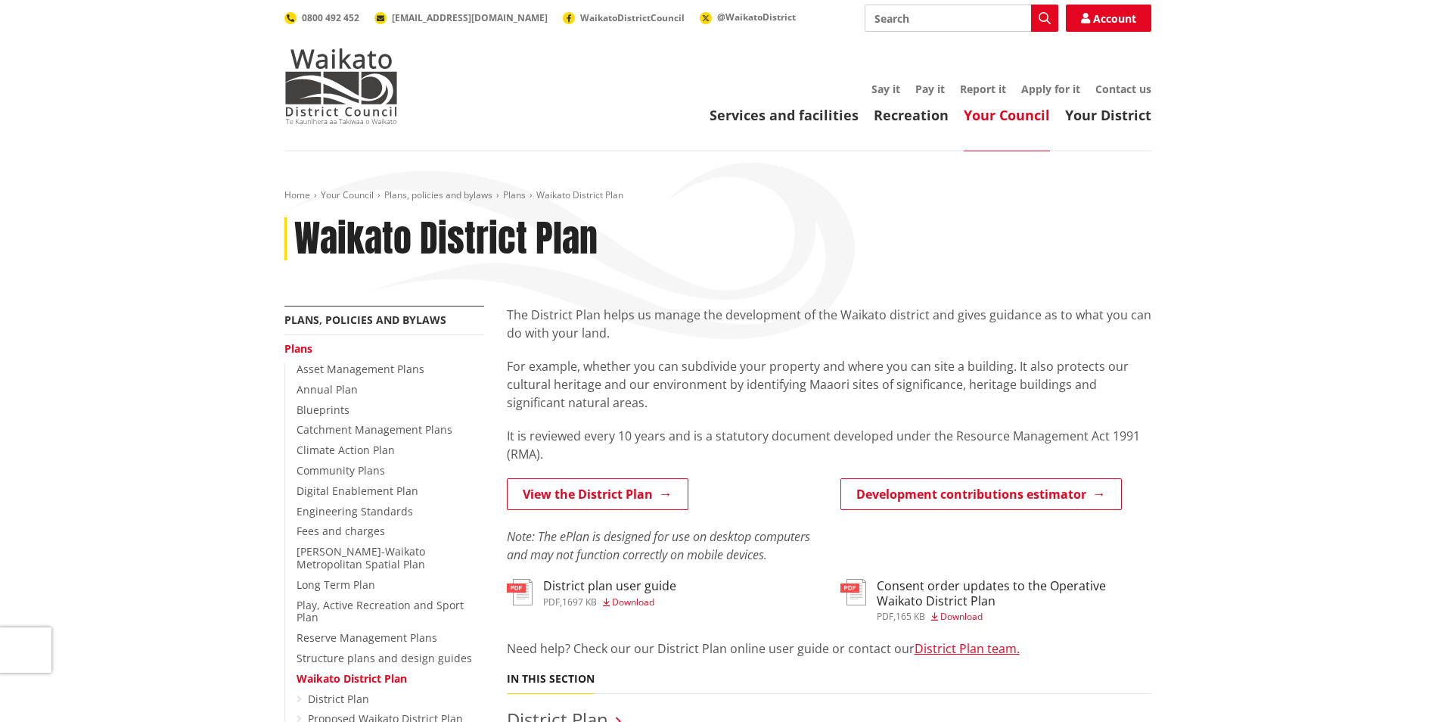
click at [635, 493] on link "View the District Plan" at bounding box center [598, 494] width 182 height 32
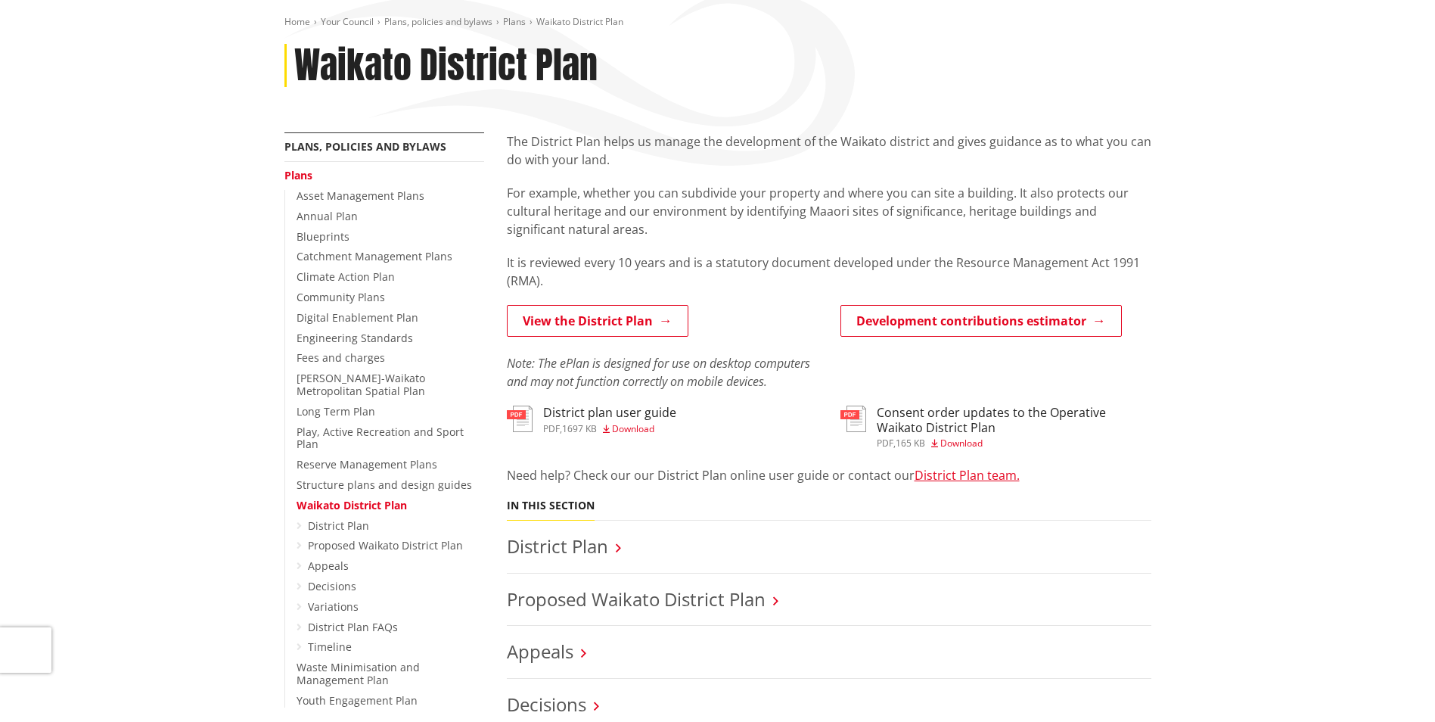
scroll to position [227, 0]
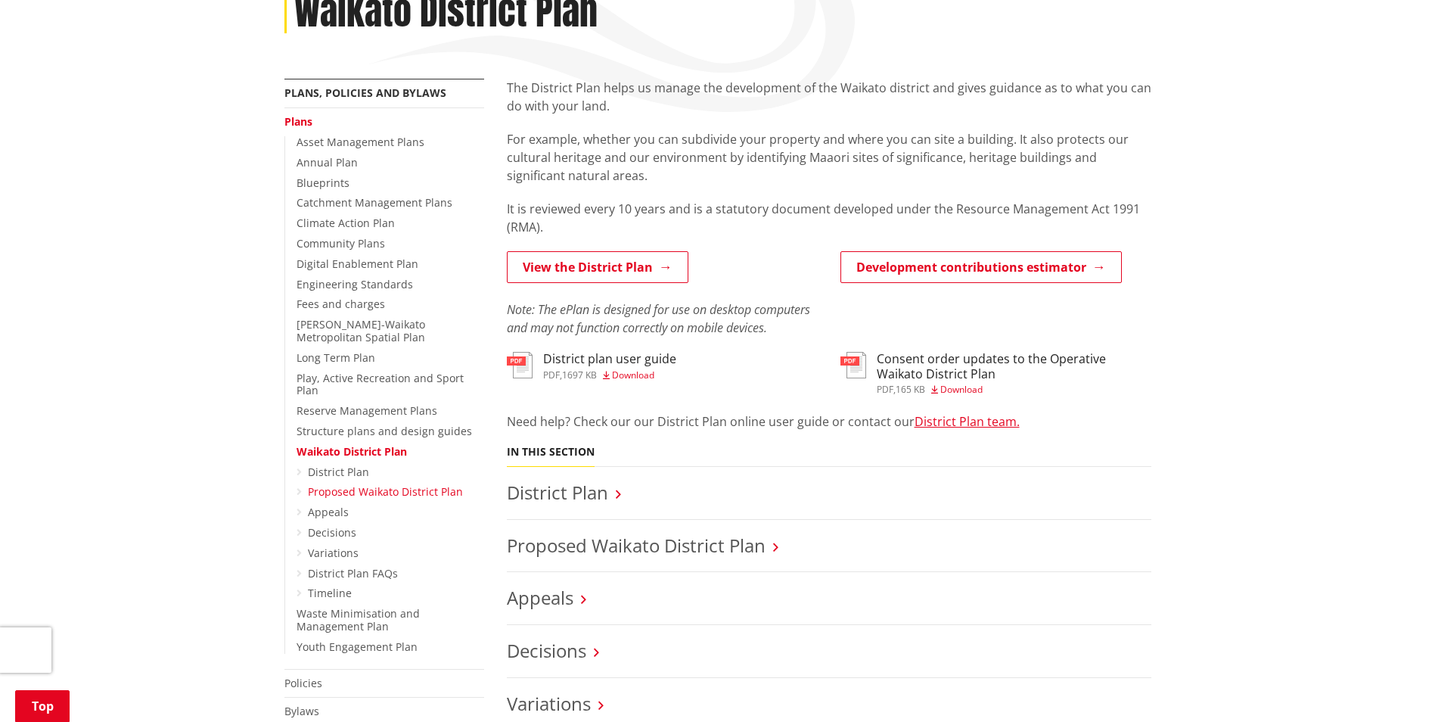
click at [359, 484] on link "Proposed Waikato District Plan" at bounding box center [385, 491] width 155 height 14
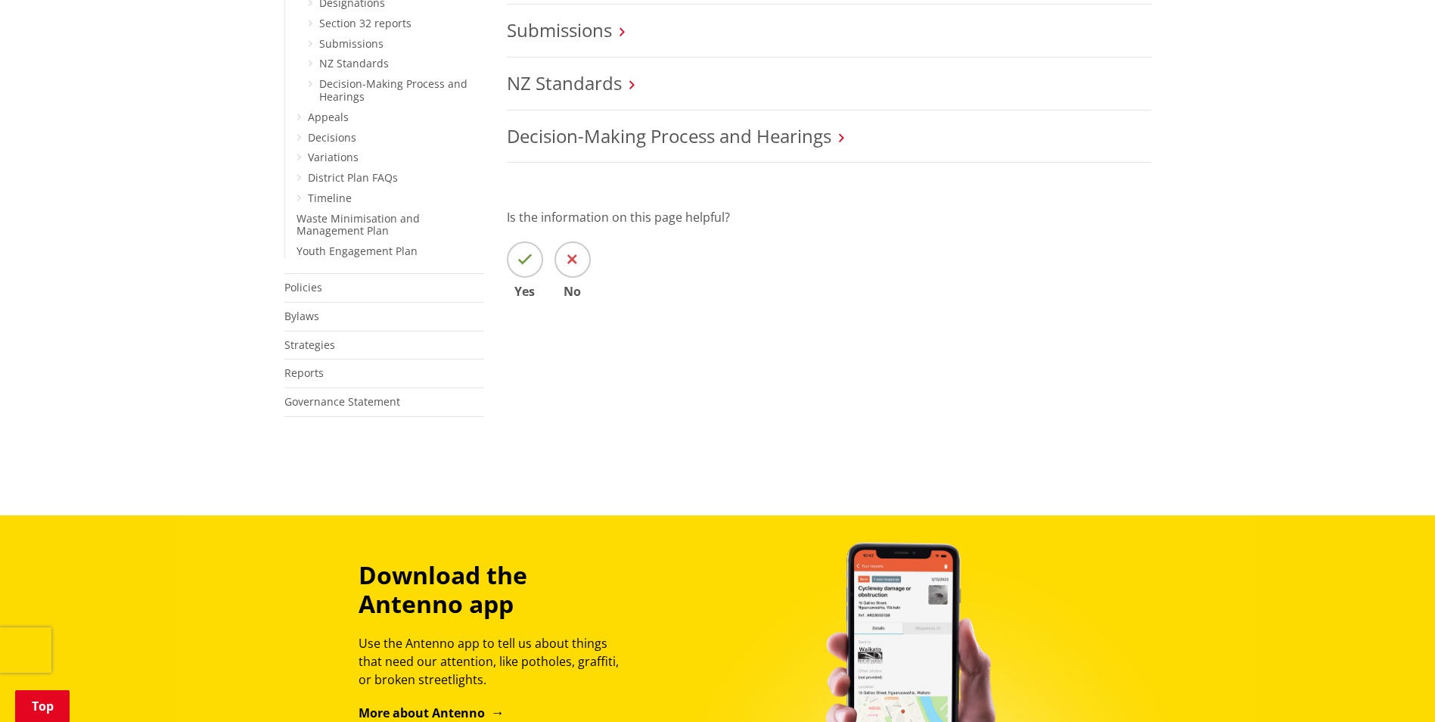
scroll to position [227, 0]
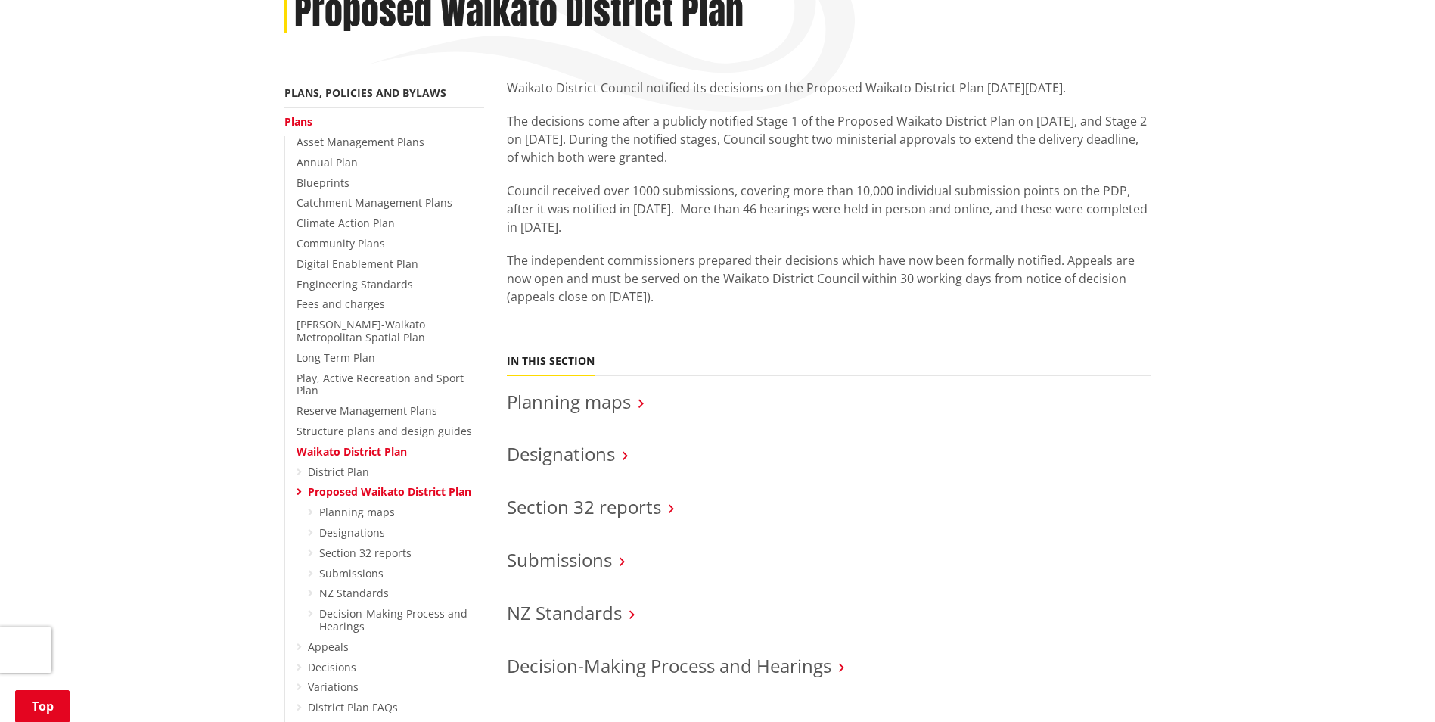
drag, startPoint x: 955, startPoint y: 310, endPoint x: 706, endPoint y: 303, distance: 248.2
click at [706, 303] on div "Waikato District Council notified its decisions on the Proposed Waikato Distric…" at bounding box center [829, 209] width 644 height 260
drag, startPoint x: 720, startPoint y: 306, endPoint x: 749, endPoint y: 320, distance: 32.1
click at [721, 306] on p "The independent commissioners prepared their decisions which have now been form…" at bounding box center [829, 278] width 644 height 54
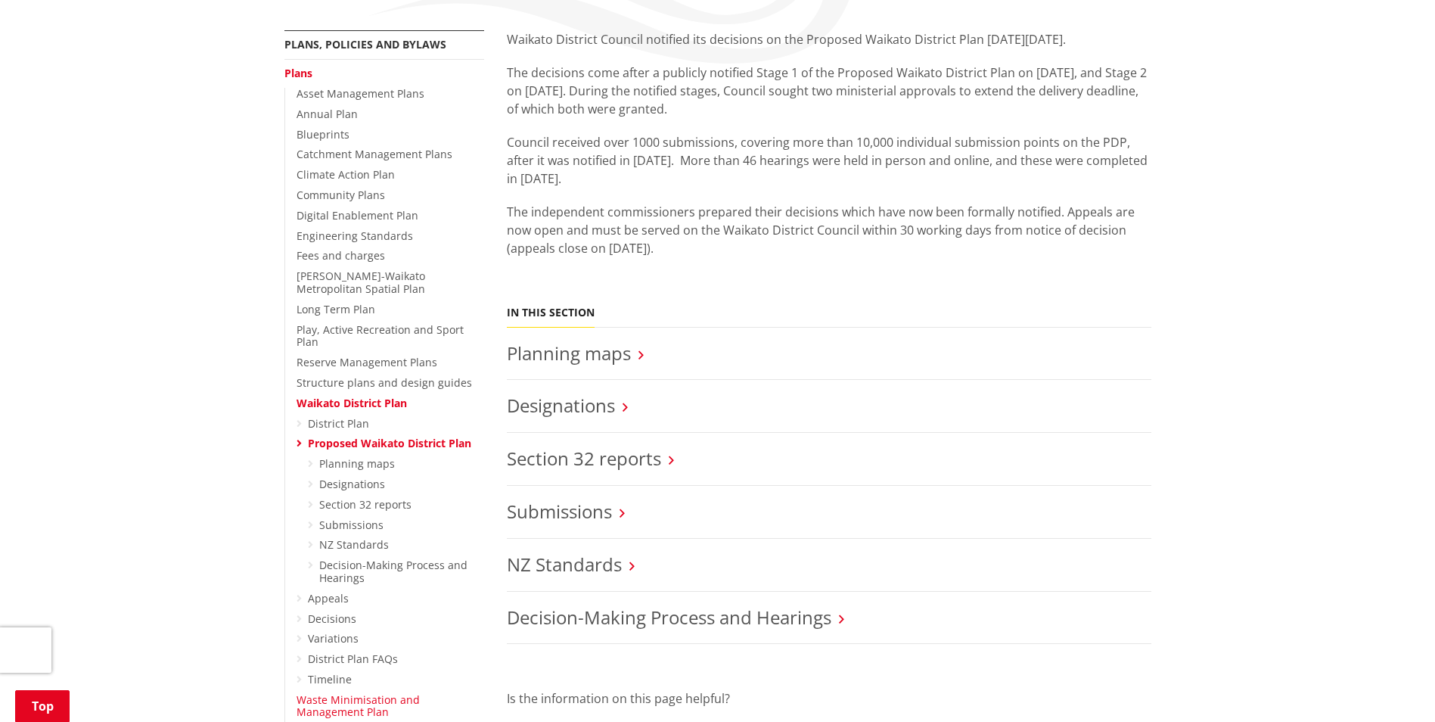
scroll to position [303, 0]
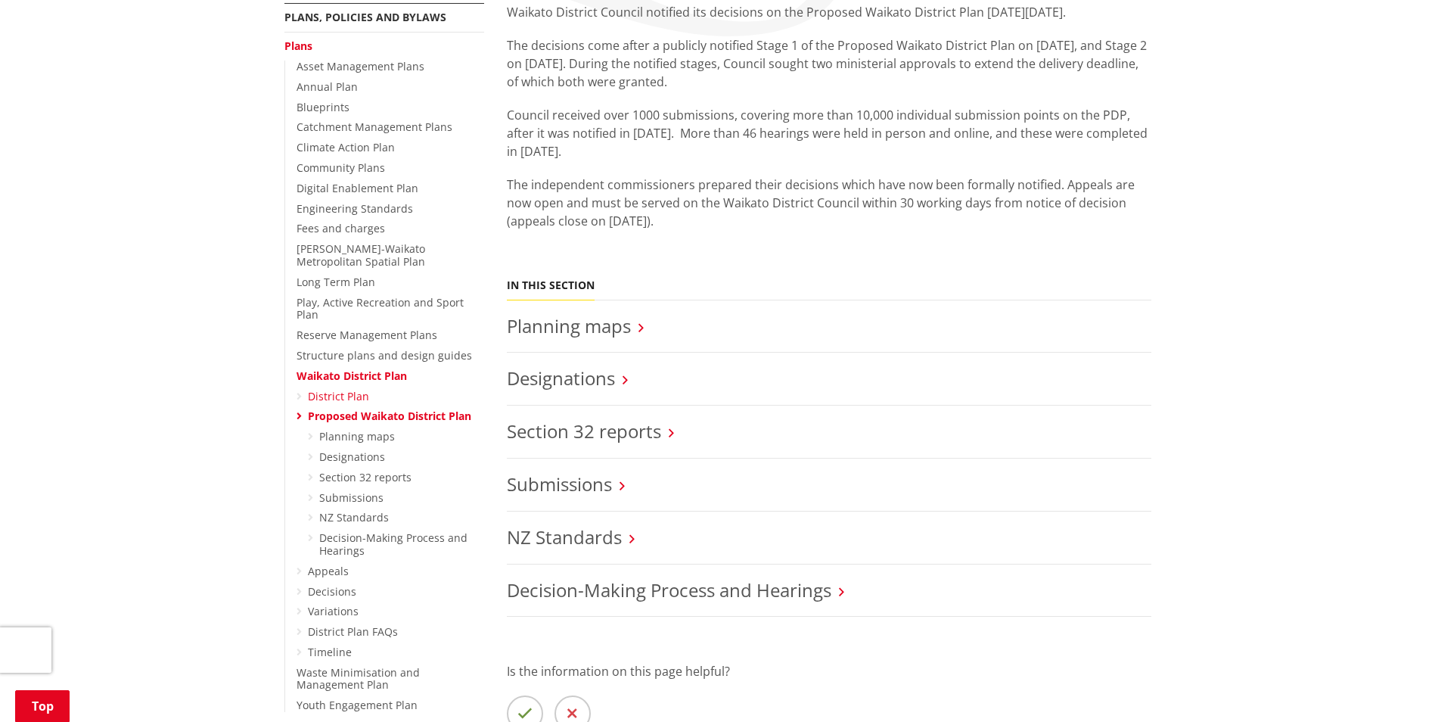
click at [345, 389] on link "District Plan" at bounding box center [338, 396] width 61 height 14
click at [621, 329] on link "Planning maps" at bounding box center [569, 325] width 124 height 25
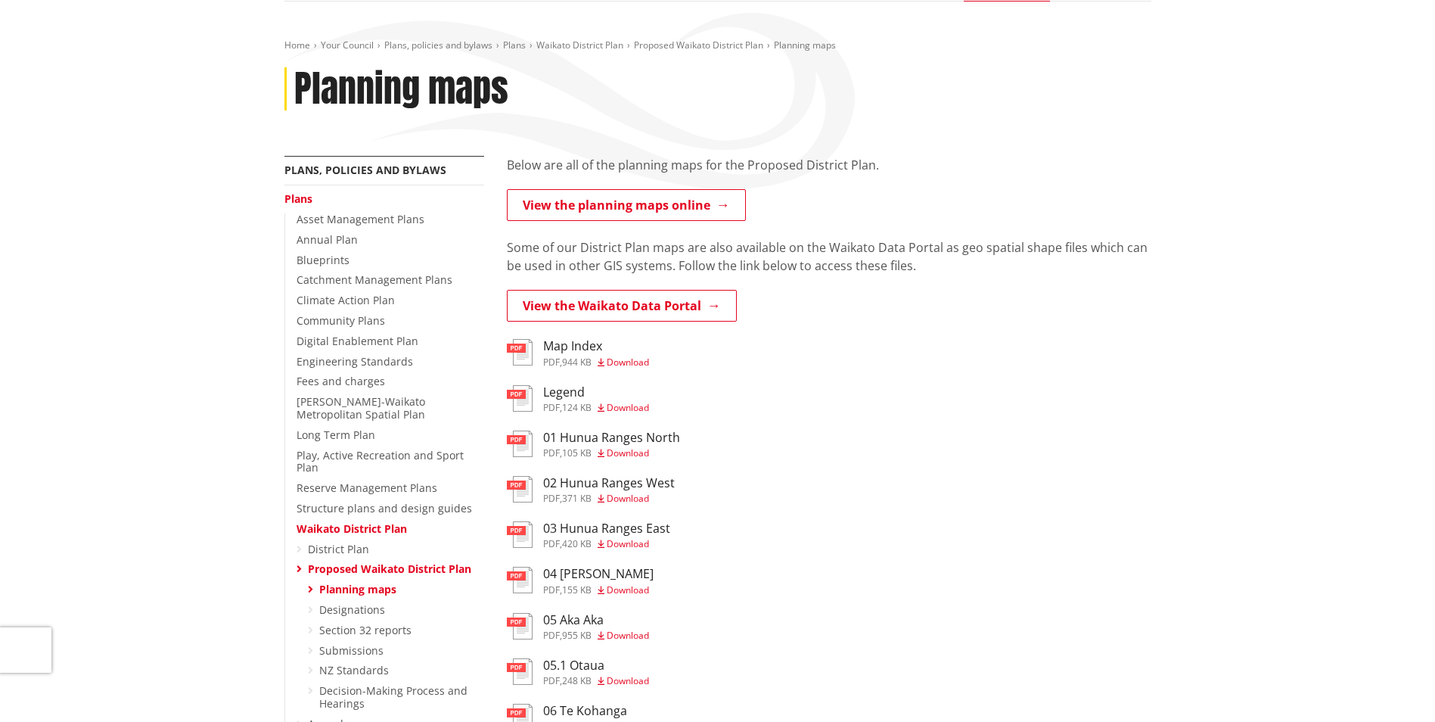
scroll to position [151, 0]
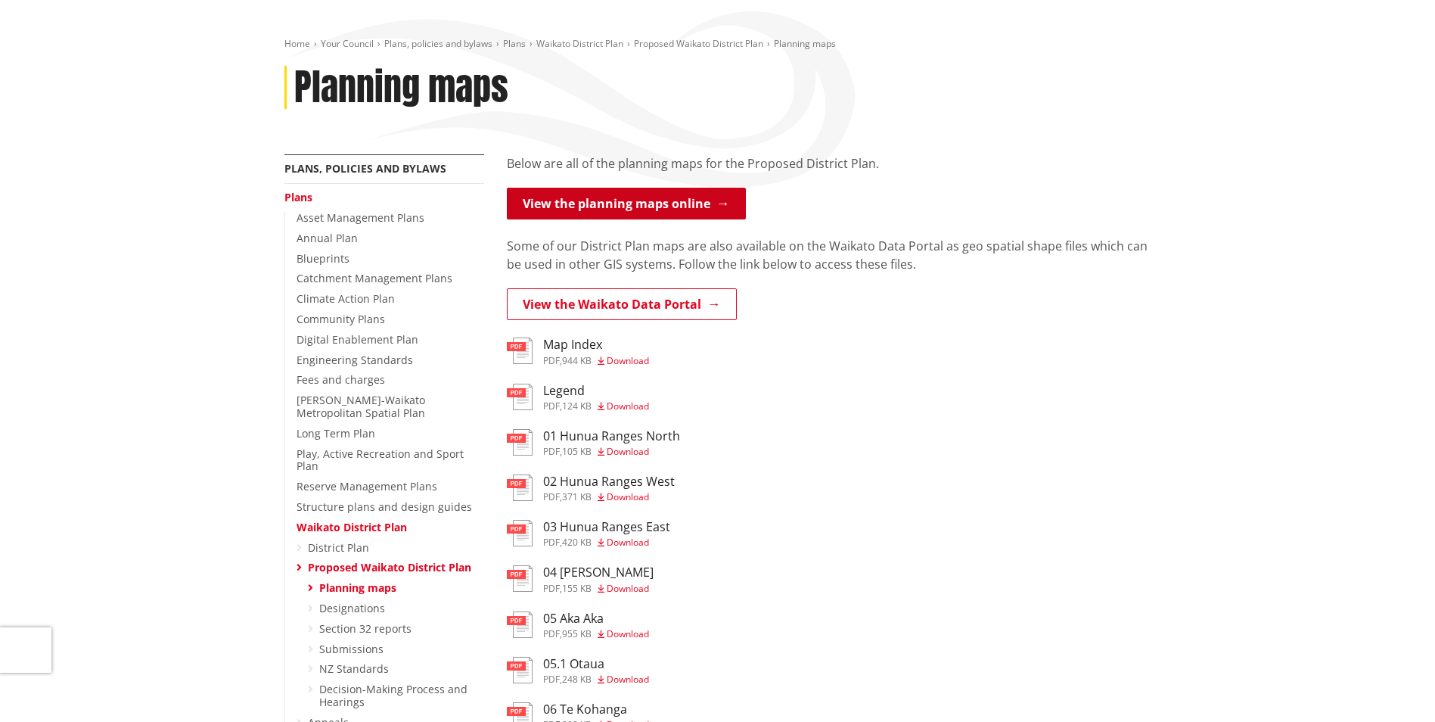
click at [682, 204] on link "View the planning maps online" at bounding box center [626, 204] width 239 height 32
